Goal: Task Accomplishment & Management: Manage account settings

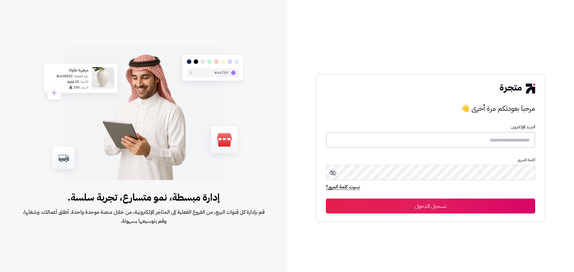
type input "**********"
click at [465, 208] on button "تسجيل الدخول" at bounding box center [430, 206] width 209 height 15
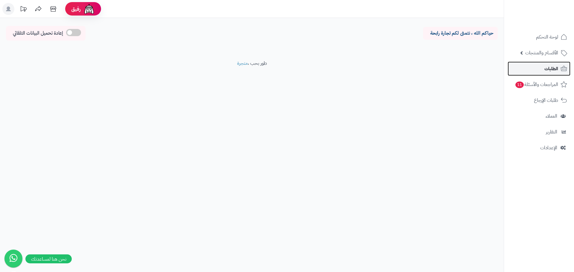
click at [553, 69] on span "الطلبات" at bounding box center [552, 69] width 14 height 8
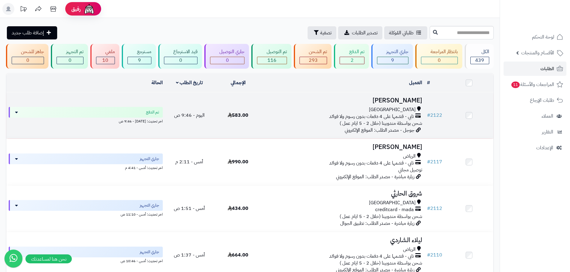
click at [295, 123] on div "جدة تابي - قسّمها على 4 دفعات بدون رسوم ولا فوائد شحن بواسطة مندوبينا (خلال 2 -…" at bounding box center [343, 116] width 157 height 21
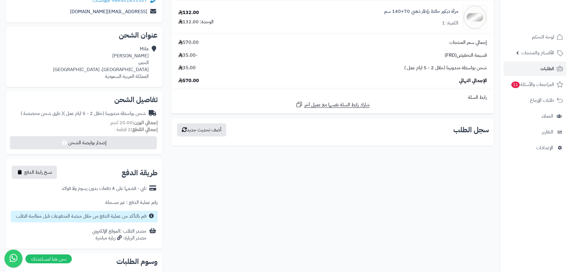
scroll to position [120, 0]
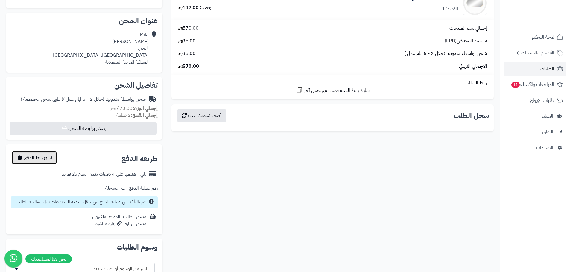
click at [26, 155] on span "نسخ رابط الدفع" at bounding box center [38, 157] width 28 height 7
click at [18, 155] on button "تم النسخ" at bounding box center [28, 157] width 33 height 13
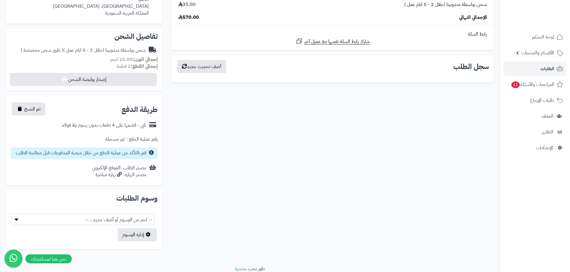
scroll to position [192, 0]
